Goal: Task Accomplishment & Management: Use online tool/utility

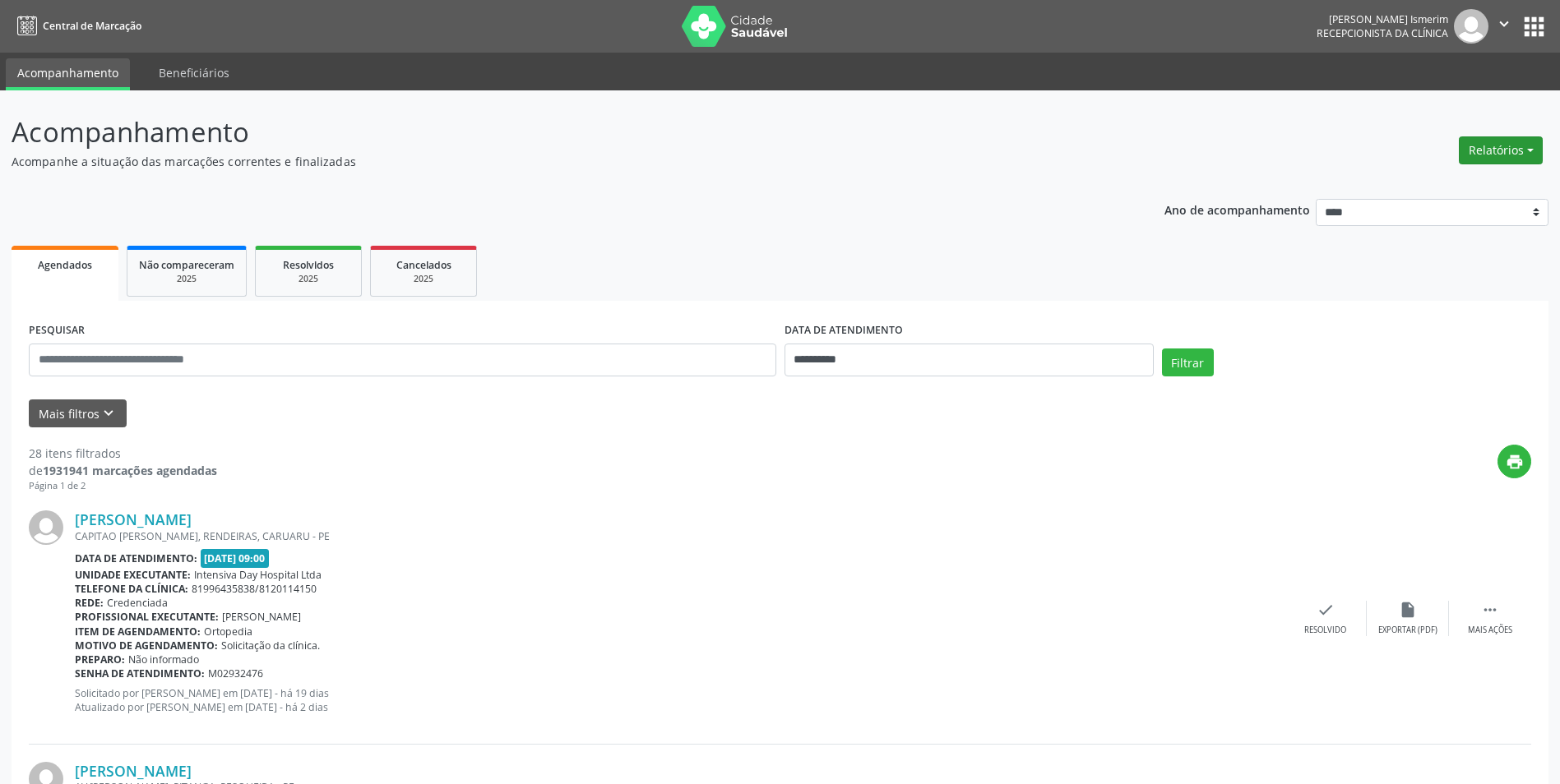
click at [1504, 150] on button "Relatórios" at bounding box center [1500, 150] width 84 height 28
click at [1418, 190] on link "Agendamentos" at bounding box center [1455, 185] width 177 height 23
select select "*"
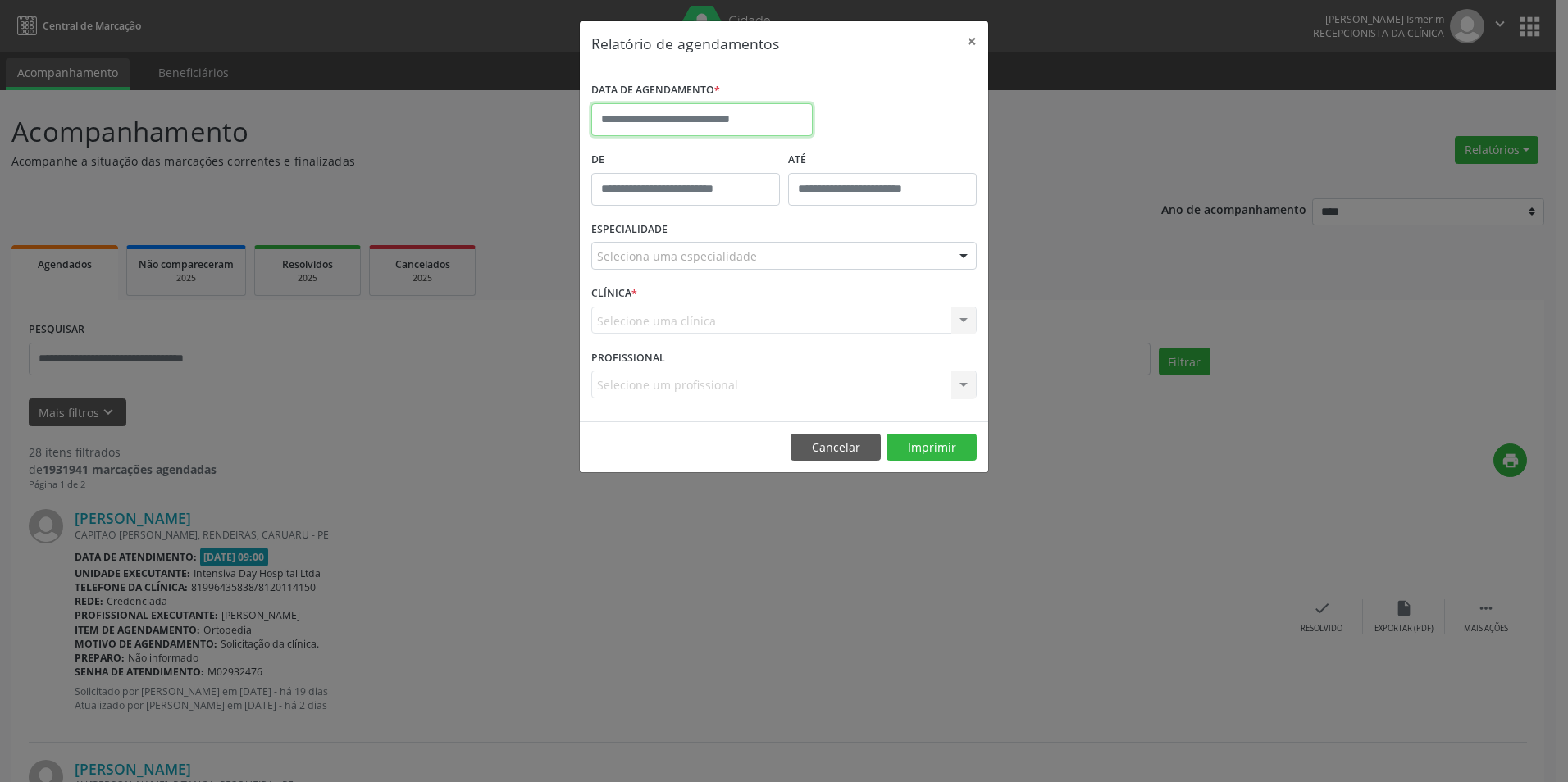
click at [713, 113] on input "text" at bounding box center [702, 119] width 222 height 32
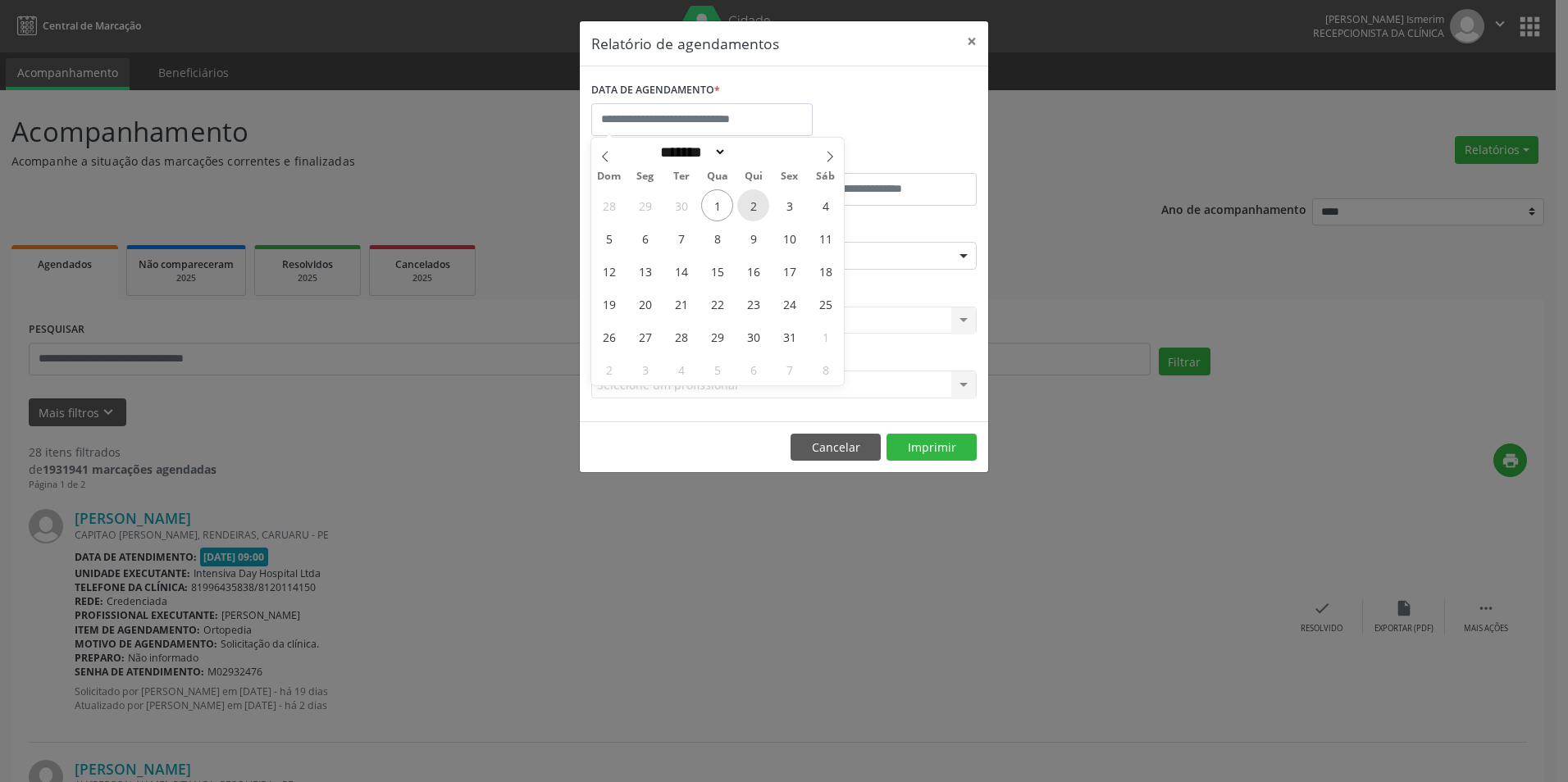
click at [750, 207] on span "2" at bounding box center [753, 205] width 32 height 32
type input "**********"
click at [750, 207] on span "2" at bounding box center [753, 205] width 32 height 32
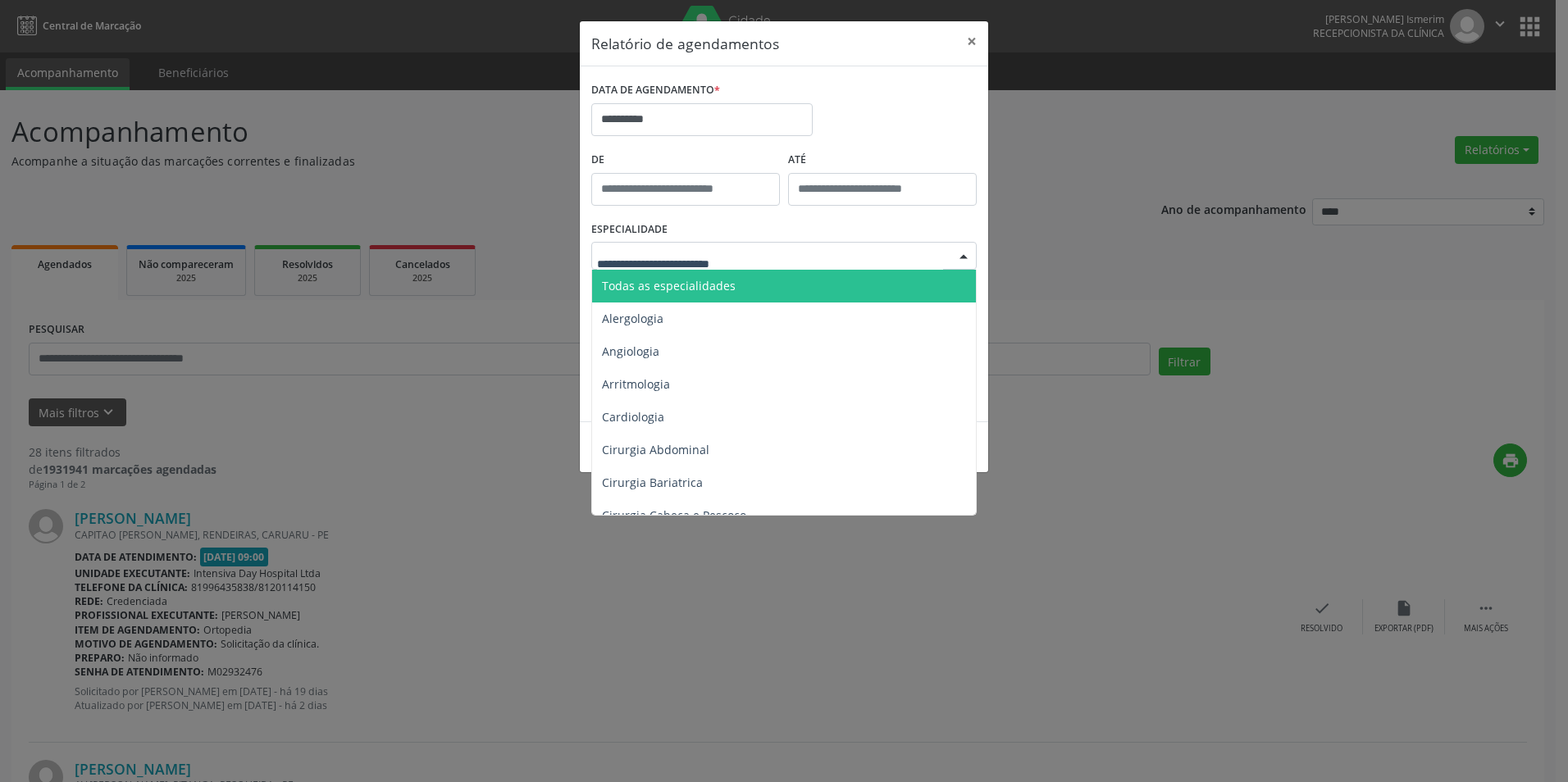
click at [719, 278] on span "Todas as especialidades" at bounding box center [668, 285] width 134 height 15
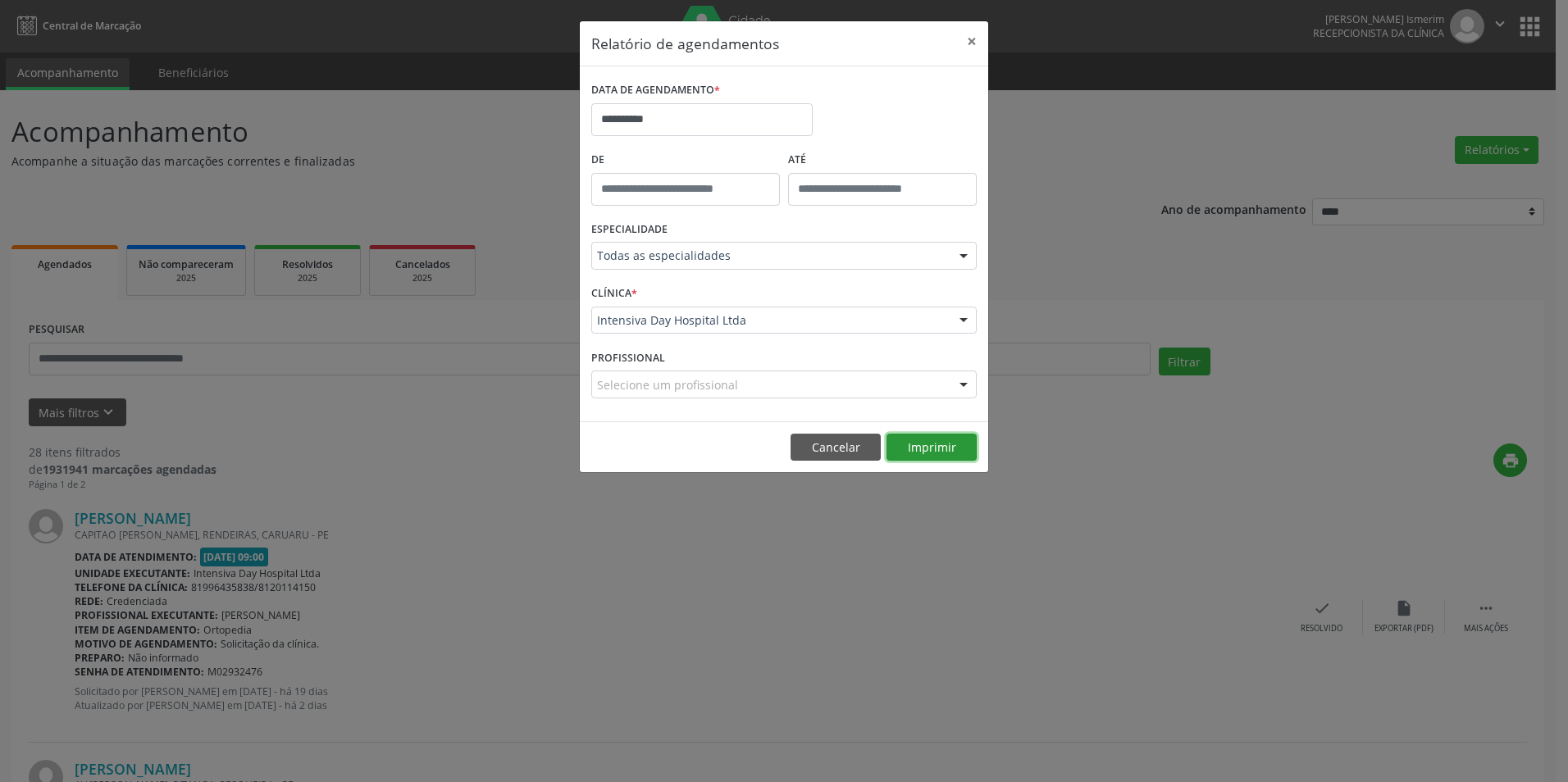
click at [956, 450] on button "Imprimir" at bounding box center [931, 447] width 90 height 28
click at [973, 42] on button "×" at bounding box center [971, 41] width 32 height 40
